Goal: Information Seeking & Learning: Learn about a topic

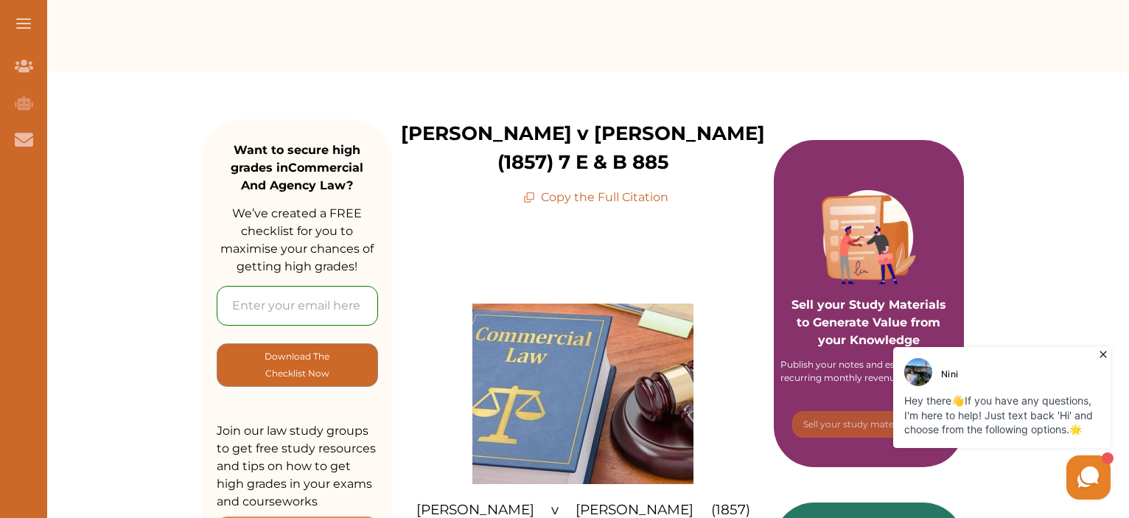
scroll to position [116, 0]
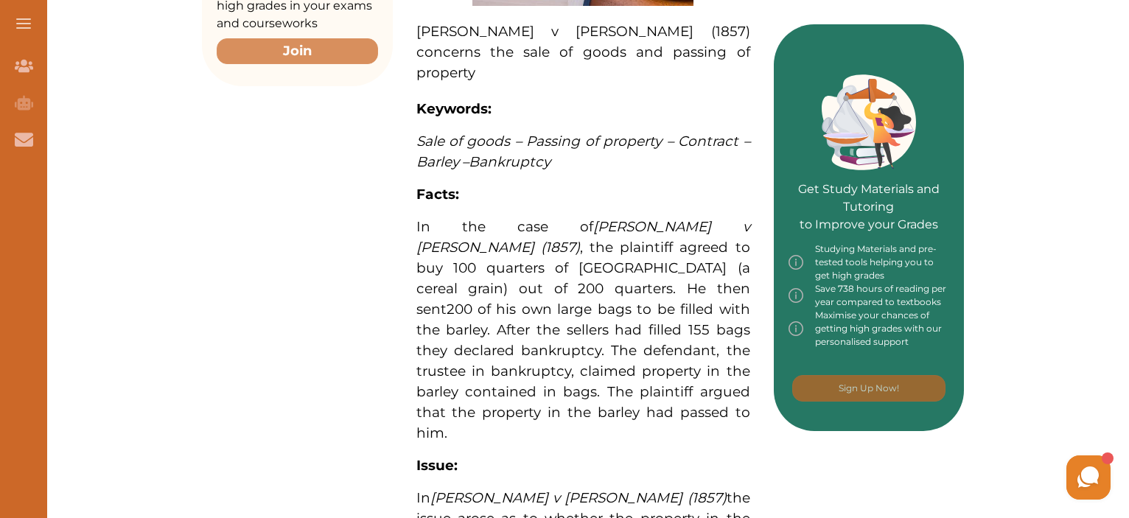
scroll to position [595, 0]
click at [525, 300] on span "200 of his own large bags to be filled with the barley. After the sellers had f…" at bounding box center [583, 370] width 334 height 141
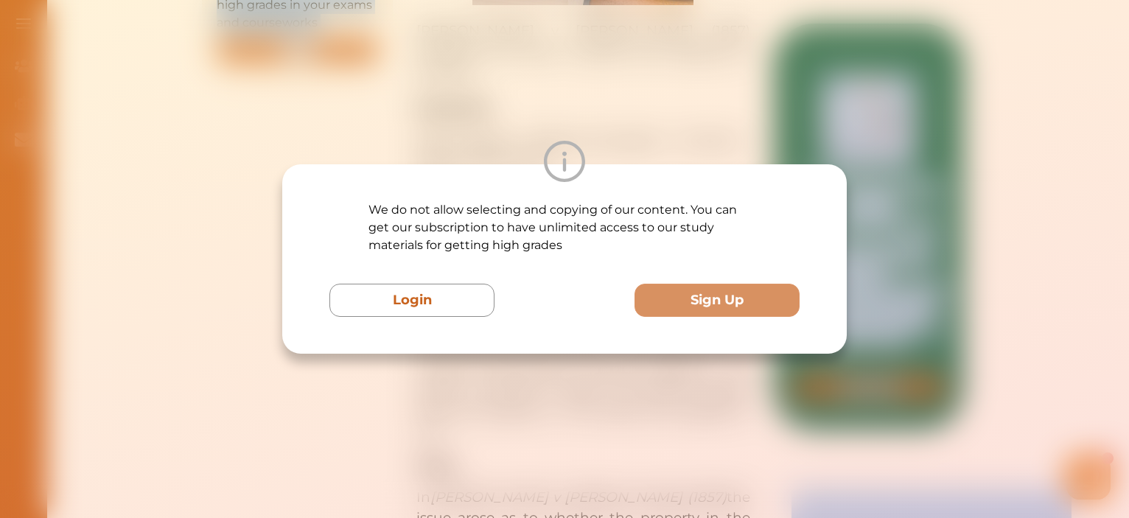
click at [525, 285] on div "Login Sign Up" at bounding box center [564, 300] width 470 height 33
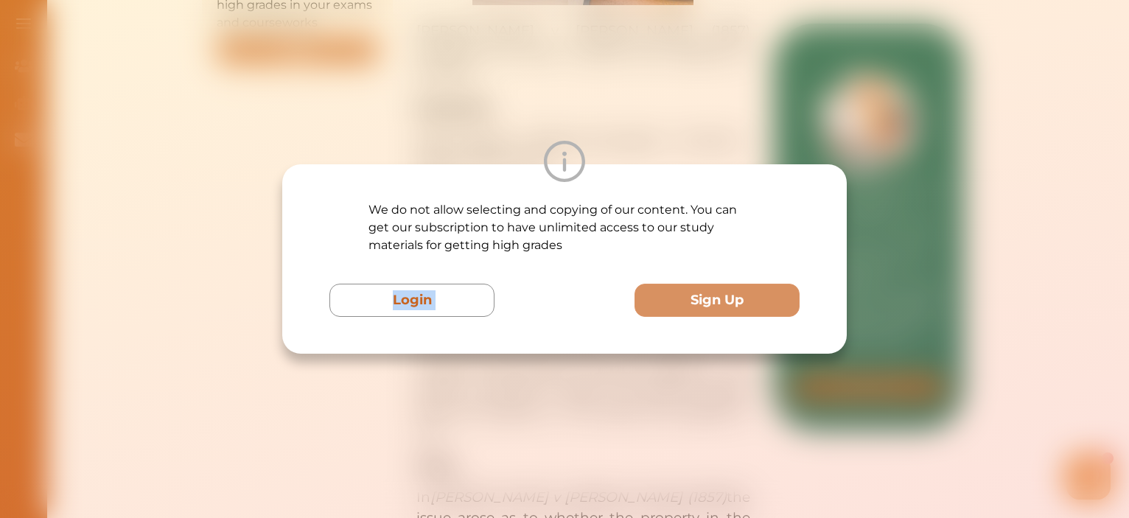
click at [525, 285] on div "Login Sign Up" at bounding box center [564, 300] width 470 height 33
click at [620, 422] on div "We do not allow selecting and copying of our content. You can get our subscript…" at bounding box center [564, 259] width 1129 height 518
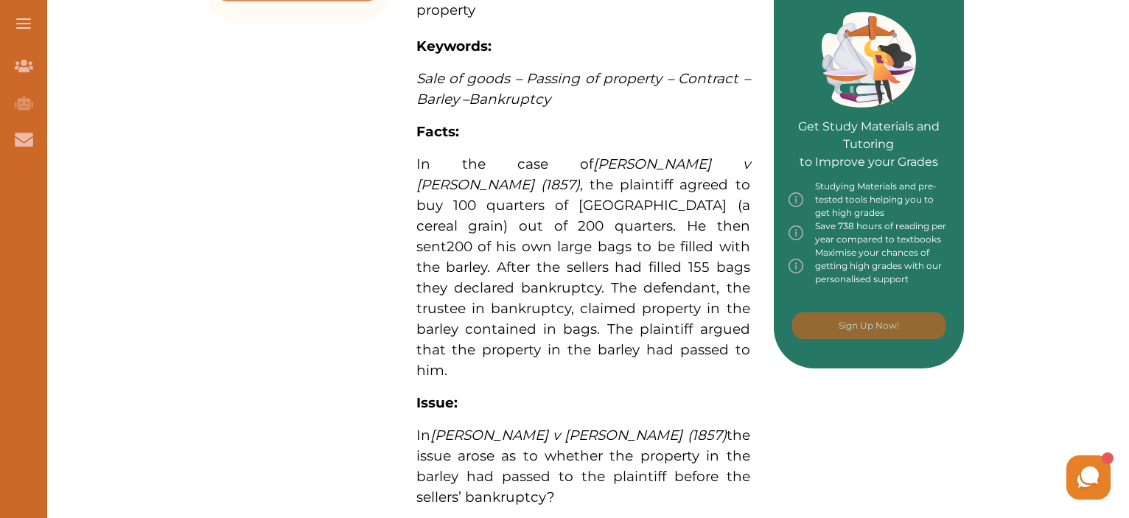
scroll to position [0, 0]
